Goal: Task Accomplishment & Management: Use online tool/utility

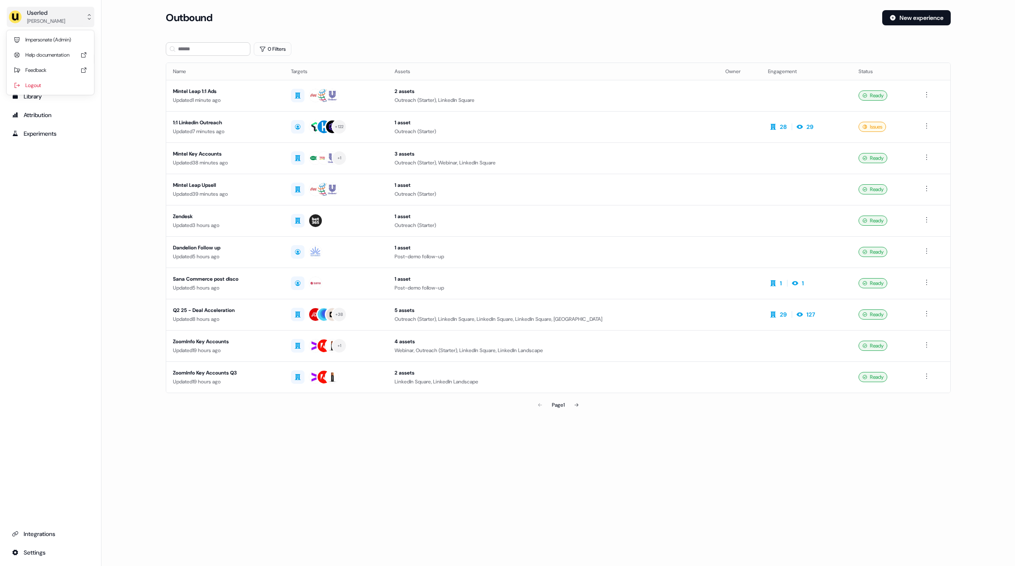
click at [50, 22] on div "Oliver Grogan" at bounding box center [46, 21] width 38 height 8
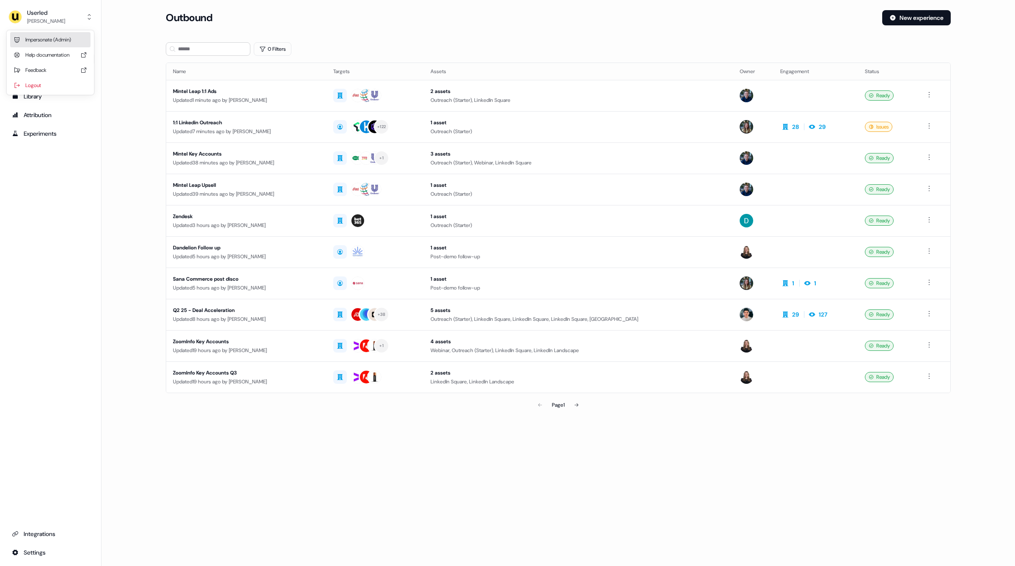
click at [59, 37] on div "Impersonate (Admin)" at bounding box center [50, 39] width 80 height 15
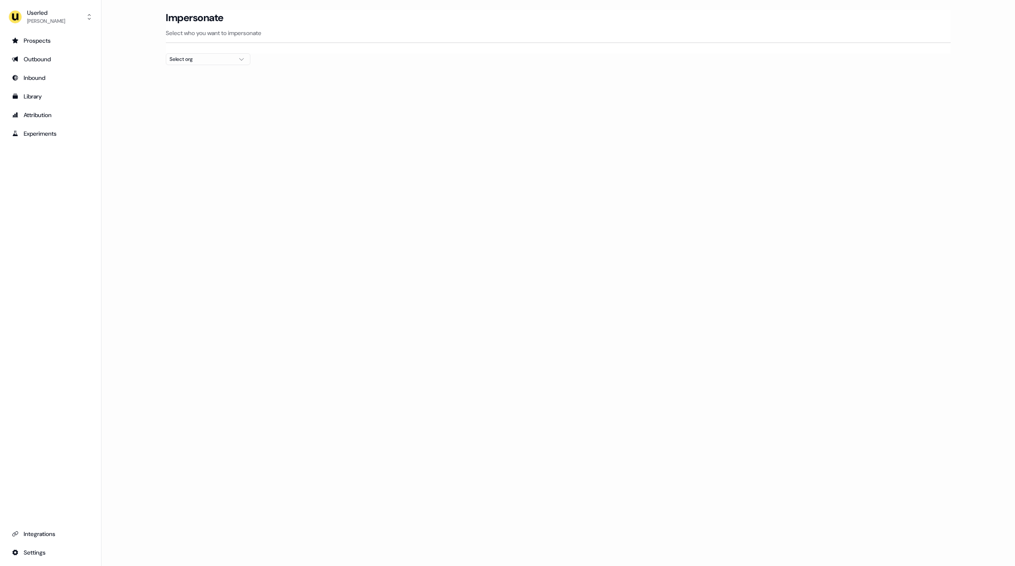
click at [208, 59] on div "Select org" at bounding box center [201, 59] width 63 height 8
type input "***"
click at [214, 91] on div "Go1 France" at bounding box center [208, 89] width 84 height 14
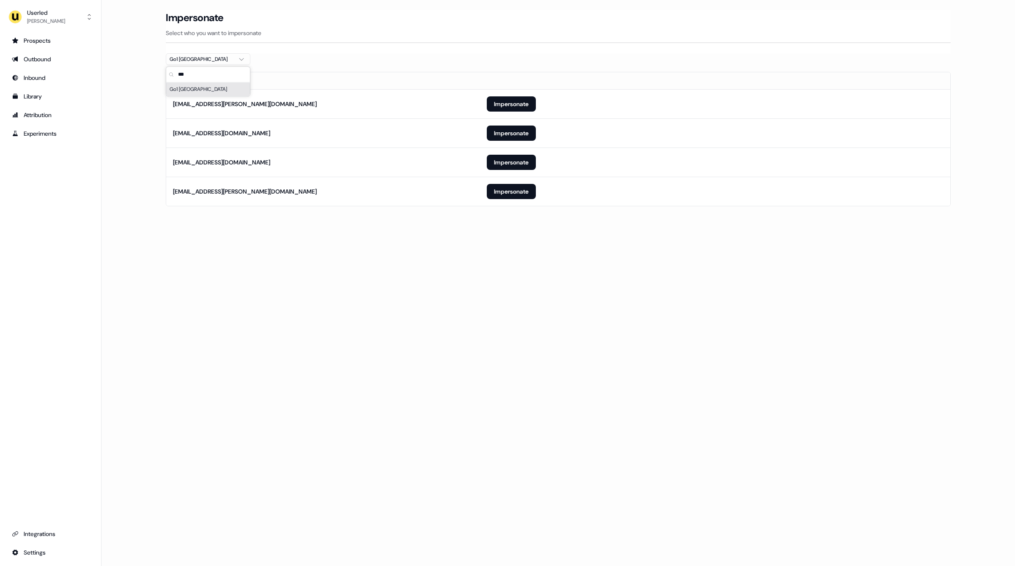
click at [493, 68] on div at bounding box center [558, 68] width 785 height 7
click at [514, 192] on button "Impersonate" at bounding box center [511, 191] width 49 height 15
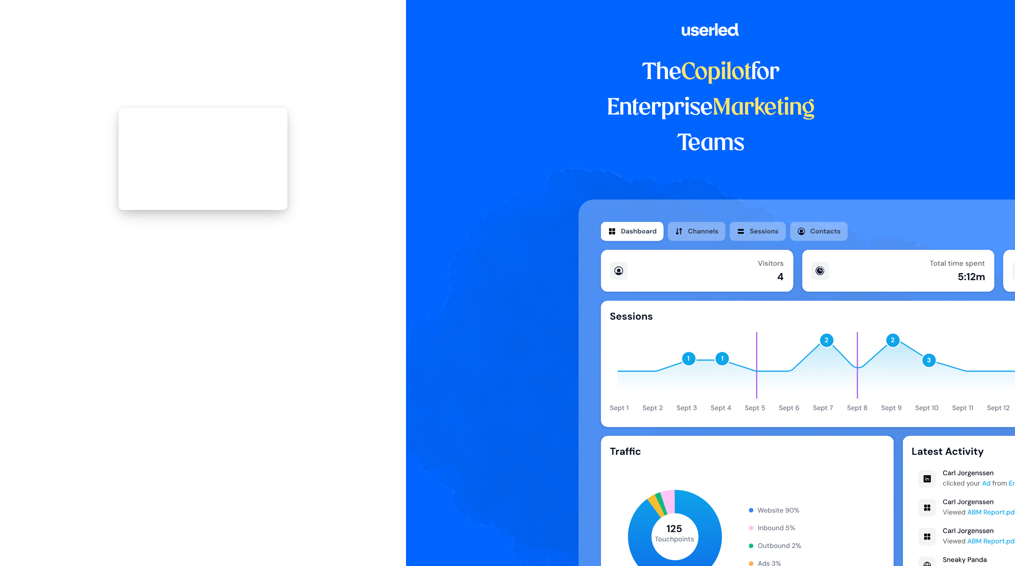
click at [627, 206] on div at bounding box center [899, 412] width 640 height 425
